Goal: Task Accomplishment & Management: Use online tool/utility

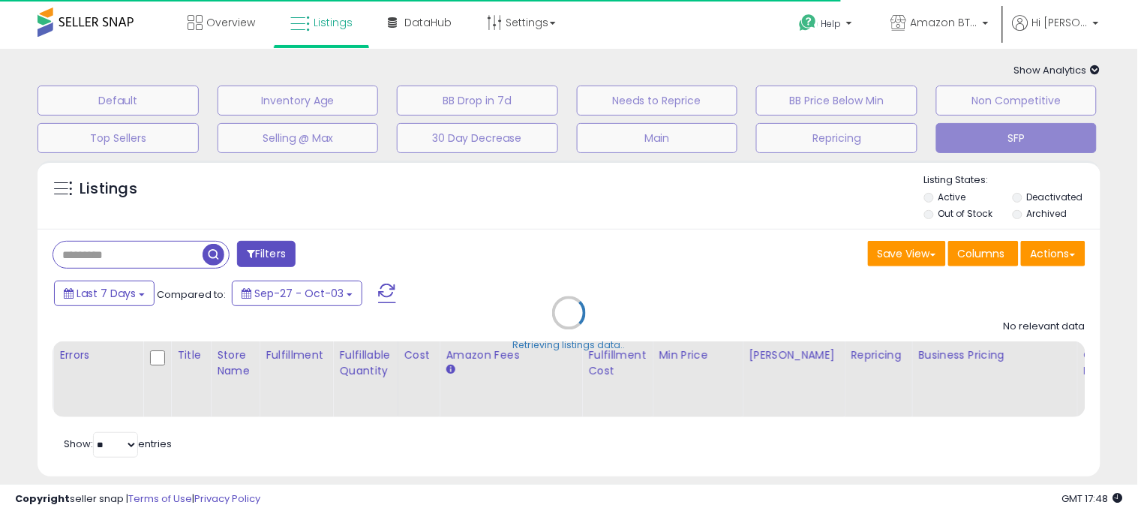
type input "**********"
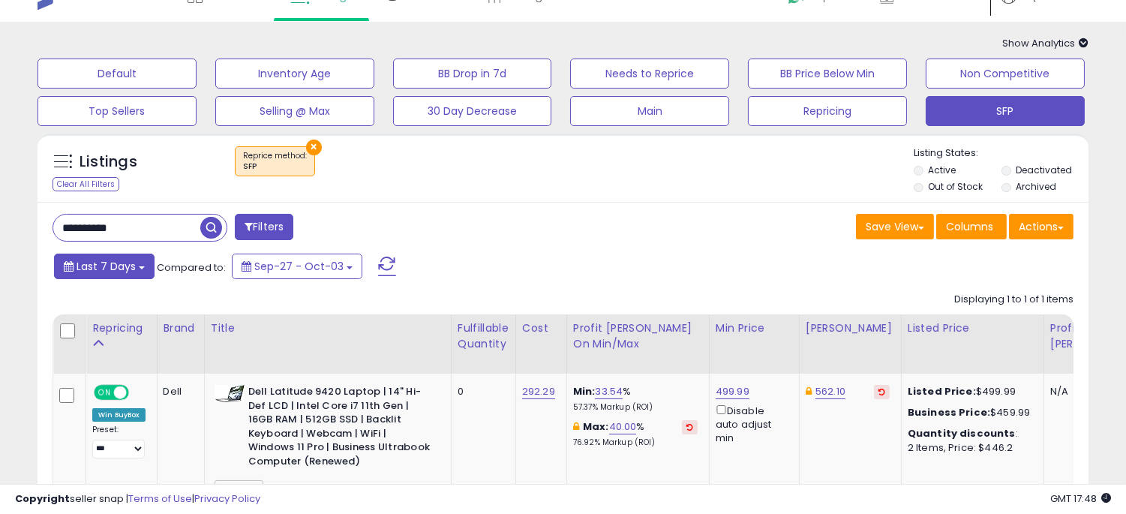
scroll to position [29, 0]
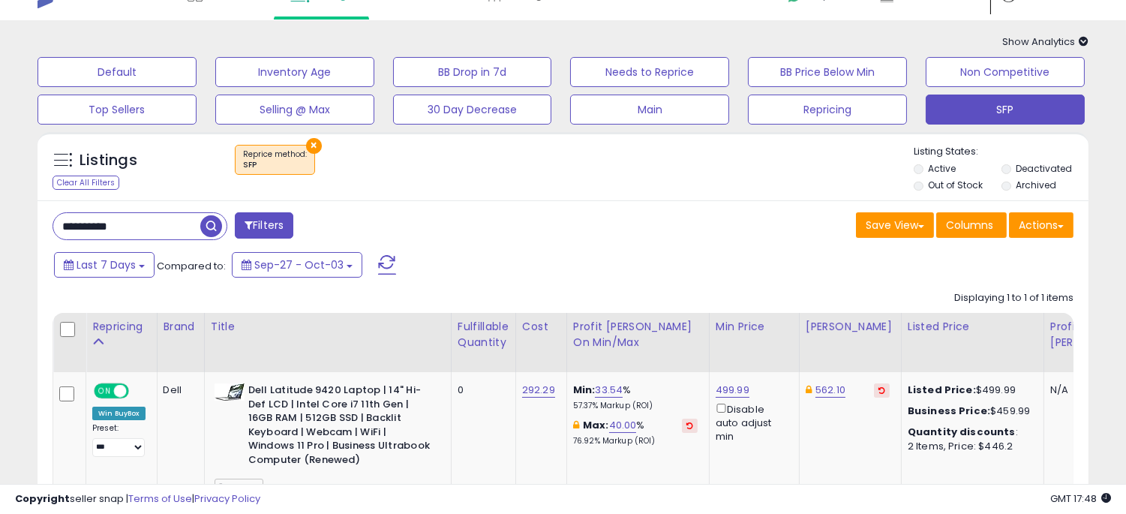
click at [148, 235] on input "**********" at bounding box center [126, 226] width 147 height 26
click at [148, 235] on input "**********" at bounding box center [176, 226] width 247 height 26
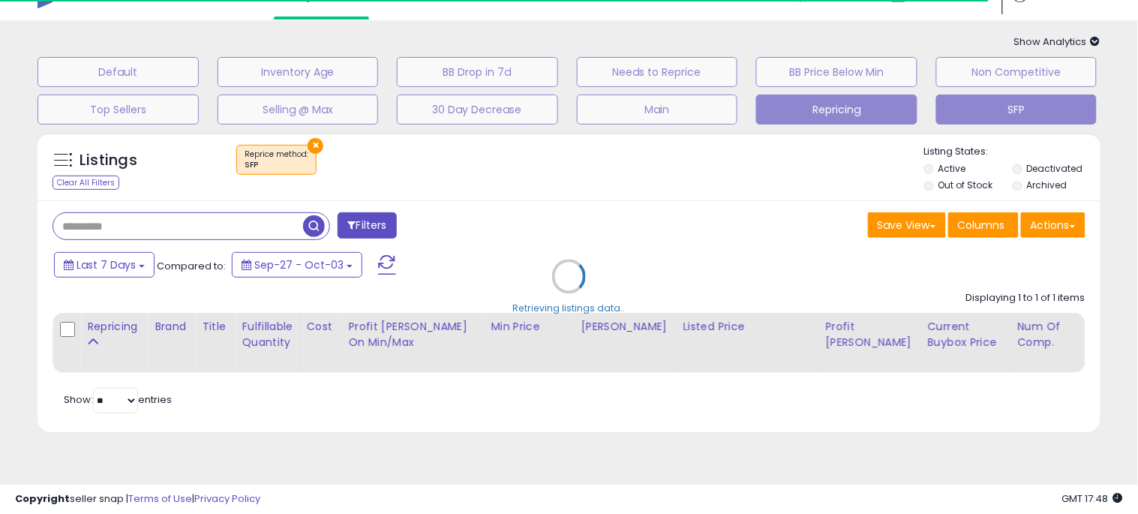
click at [816, 114] on button "Repricing" at bounding box center [836, 110] width 161 height 30
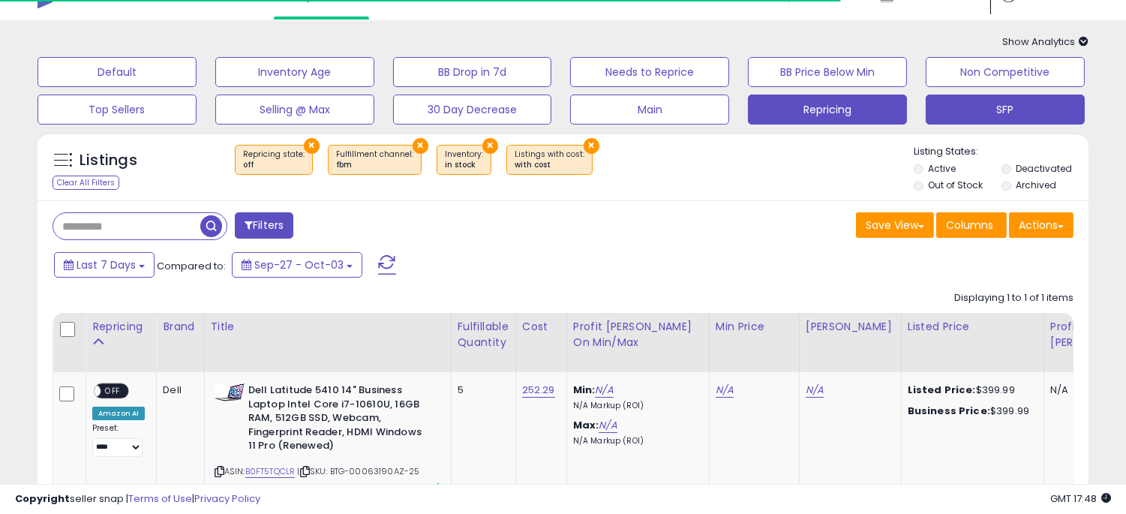
click at [1019, 110] on button "SFP" at bounding box center [1005, 110] width 159 height 30
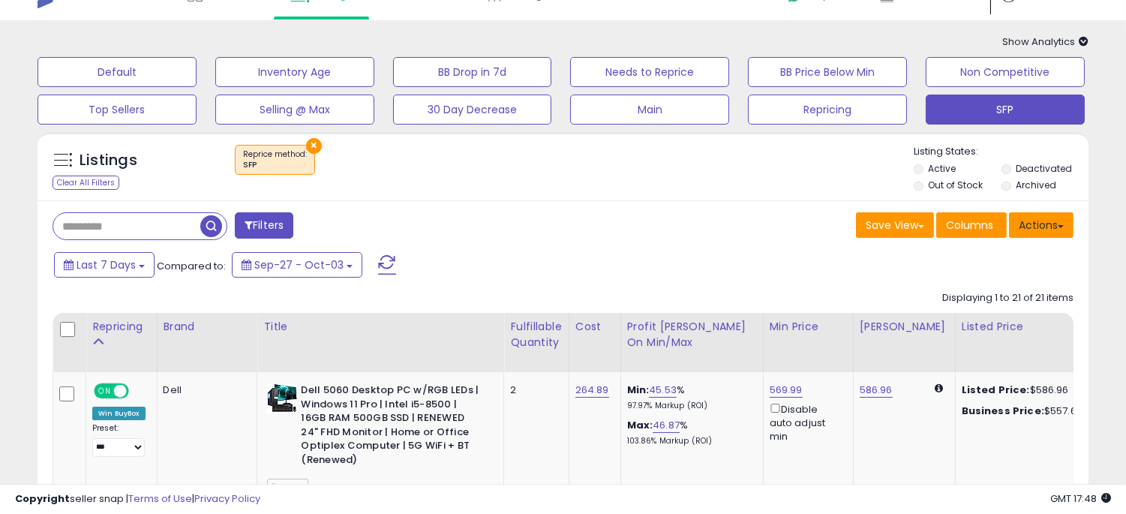
click at [1017, 227] on button "Actions" at bounding box center [1041, 225] width 65 height 26
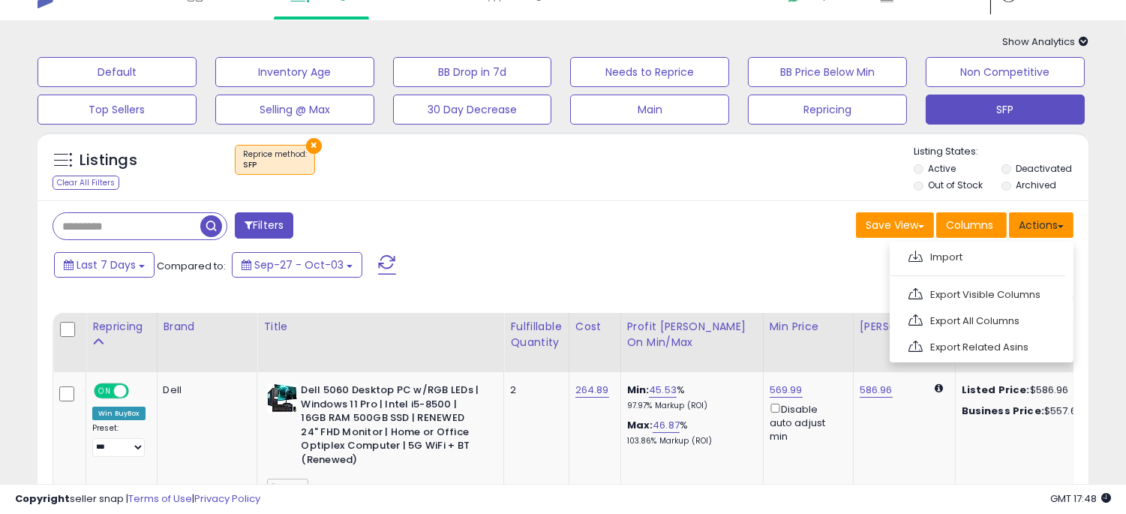
click at [1017, 227] on button "Actions" at bounding box center [1041, 225] width 65 height 26
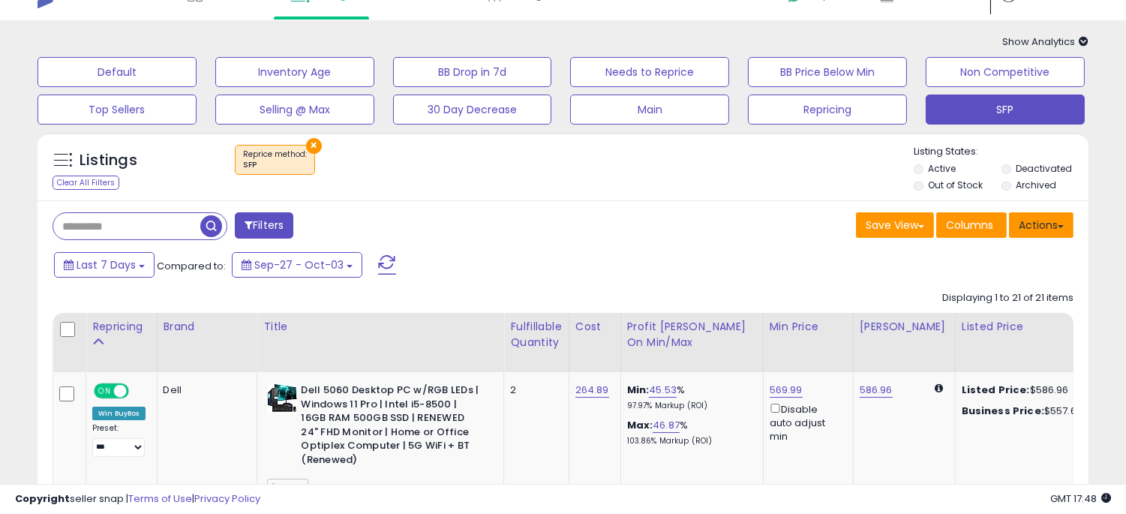
click at [1017, 227] on button "Actions" at bounding box center [1041, 225] width 65 height 26
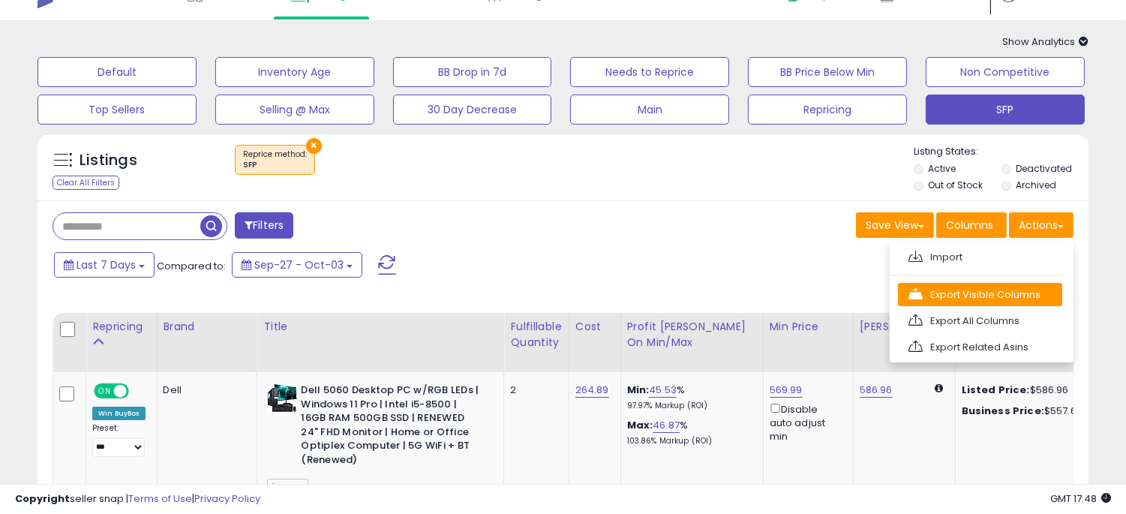
click at [945, 299] on link "Export Visible Columns" at bounding box center [980, 294] width 164 height 23
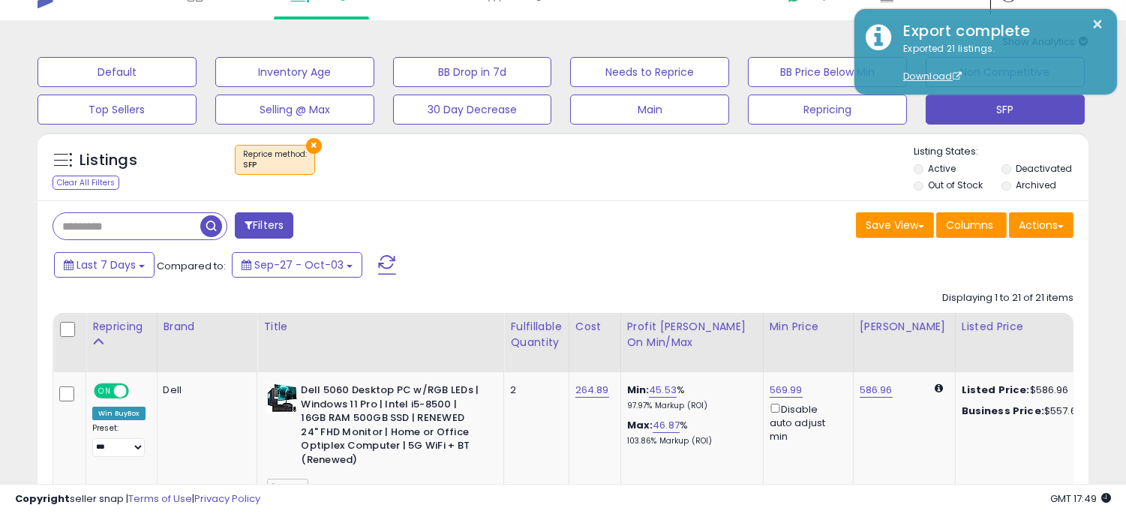
click at [595, 263] on div "Last 7 Days Compared to: Sep-27 - Oct-03" at bounding box center [433, 267] width 766 height 34
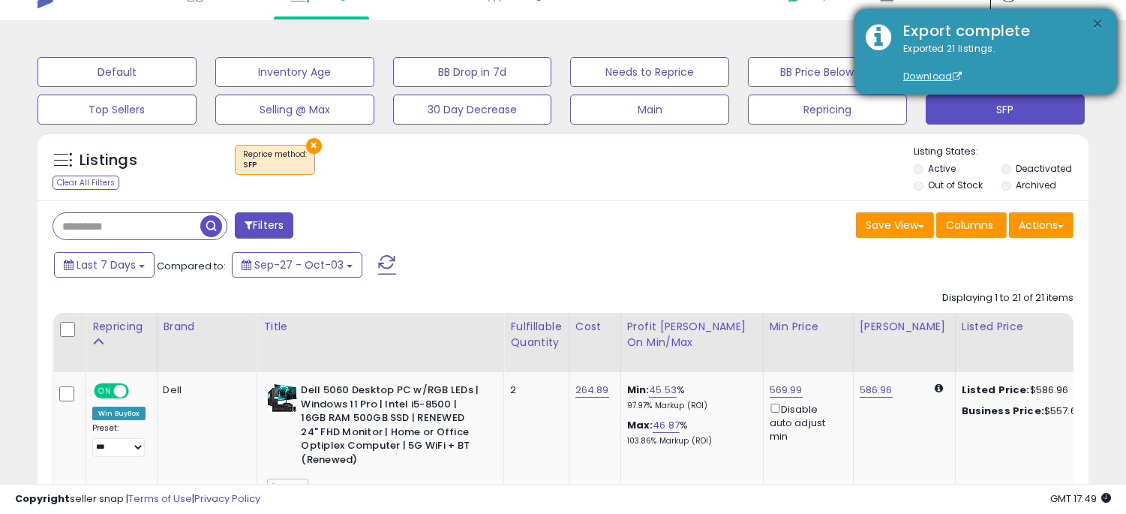
click at [1092, 20] on button "×" at bounding box center [1098, 24] width 12 height 19
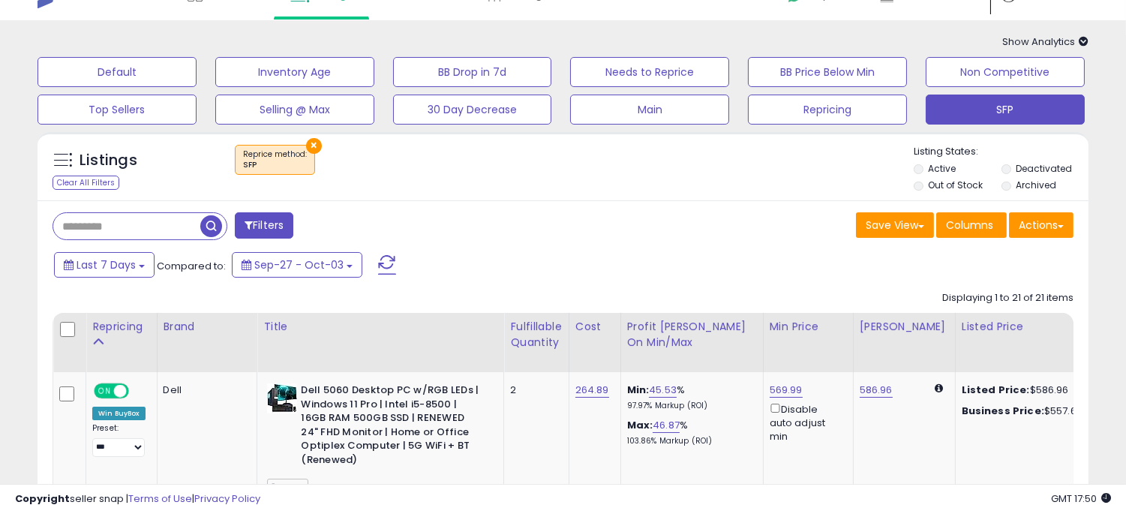
click at [632, 250] on div "Last 7 Days Compared to: Sep-27 - Oct-03" at bounding box center [433, 267] width 766 height 34
click at [1032, 219] on button "Actions" at bounding box center [1041, 225] width 65 height 26
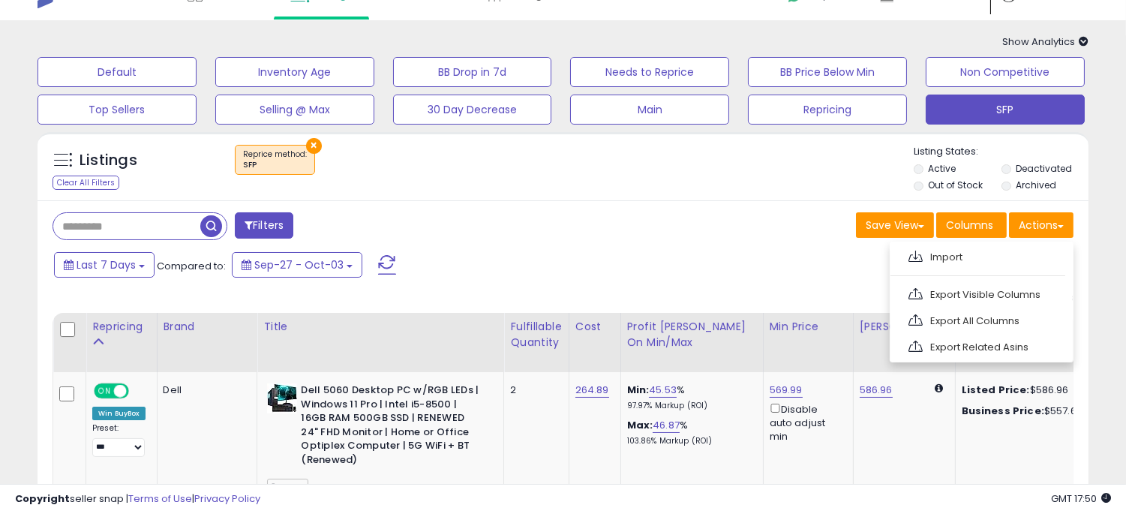
click at [679, 264] on div "Last 7 Days Compared to: Sep-27 - Oct-03" at bounding box center [433, 267] width 766 height 34
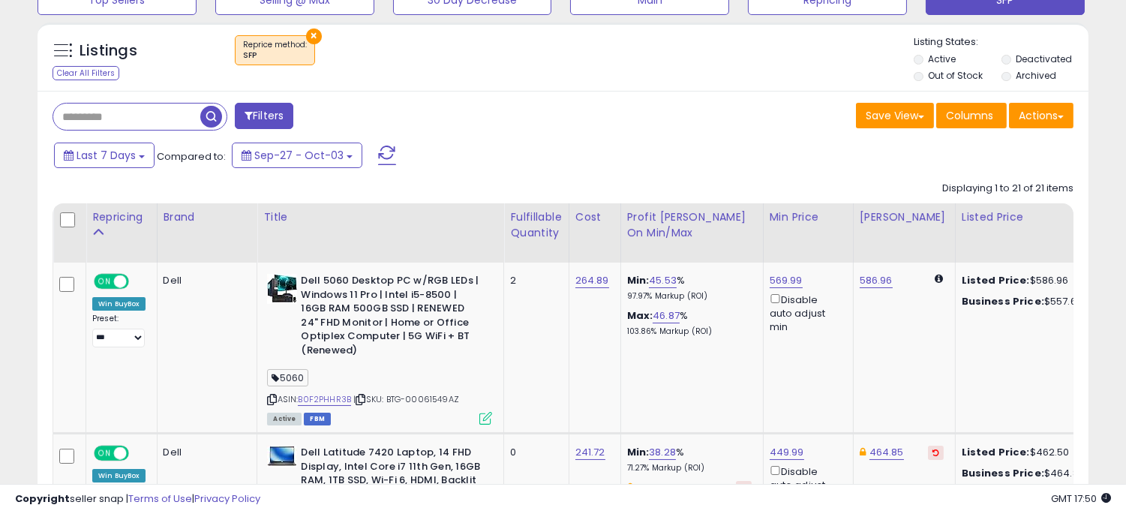
scroll to position [93, 0]
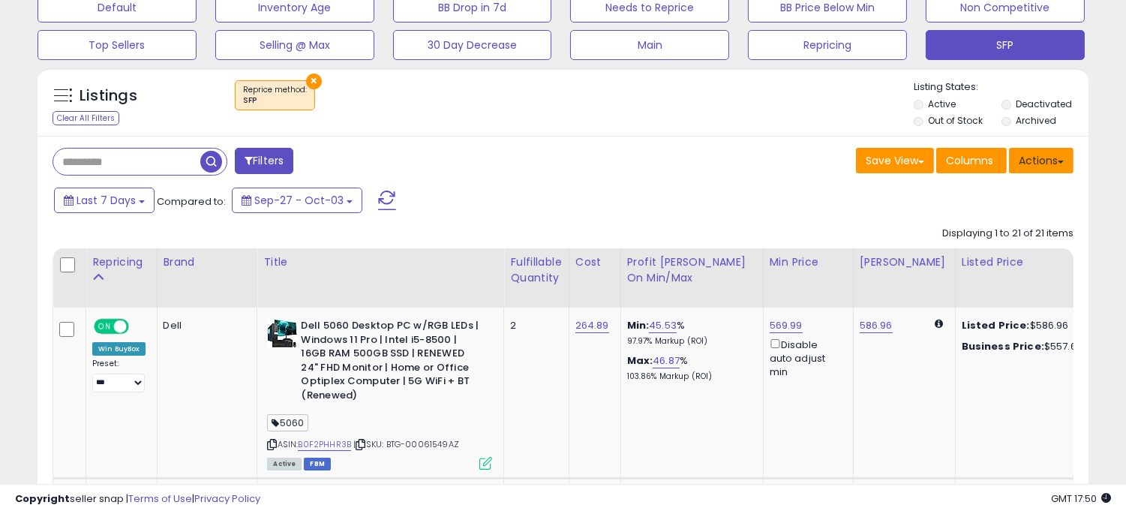
click at [1055, 167] on button "Actions" at bounding box center [1041, 161] width 65 height 26
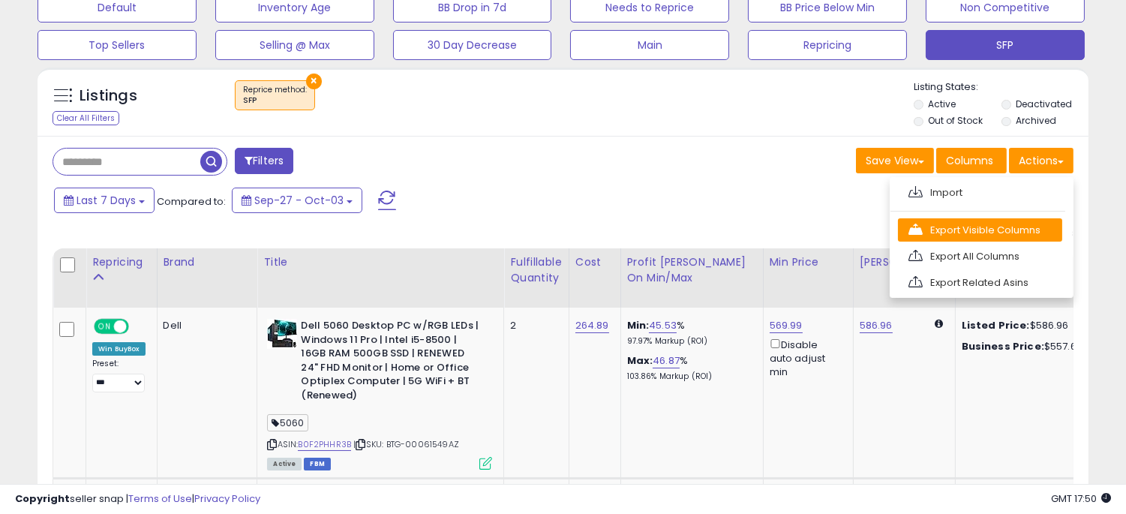
click at [985, 231] on link "Export Visible Columns" at bounding box center [980, 229] width 164 height 23
